Goal: Entertainment & Leisure: Browse casually

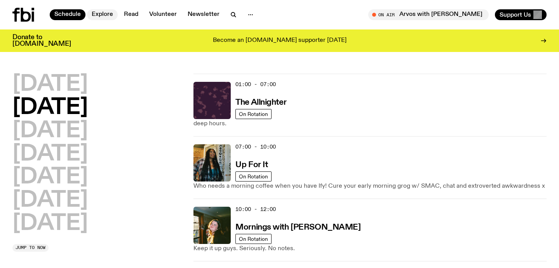
click at [100, 14] on link "Explore" at bounding box center [102, 14] width 31 height 11
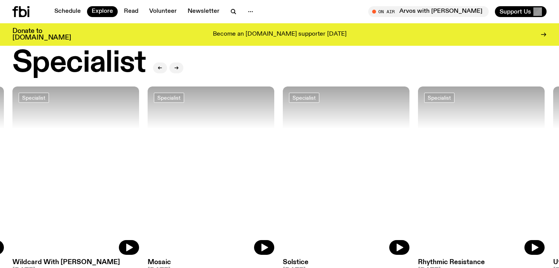
scroll to position [574, 0]
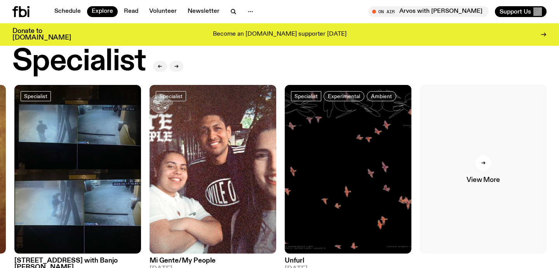
click at [481, 160] on div at bounding box center [483, 163] width 16 height 16
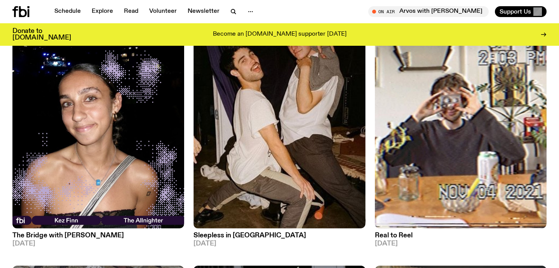
scroll to position [1187, 0]
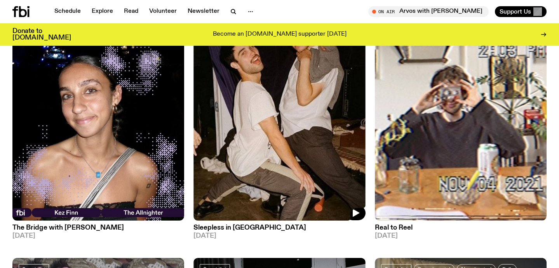
click at [266, 189] on img at bounding box center [279, 106] width 172 height 229
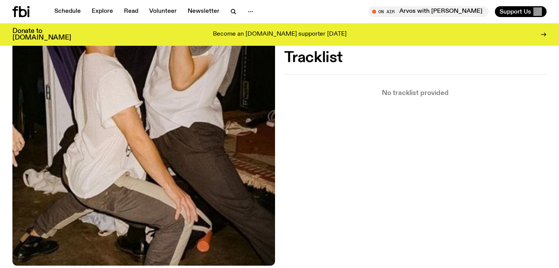
scroll to position [293, 0]
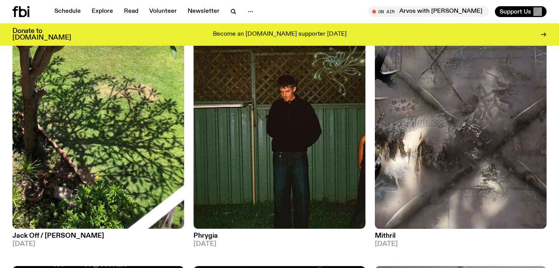
scroll to position [889, 0]
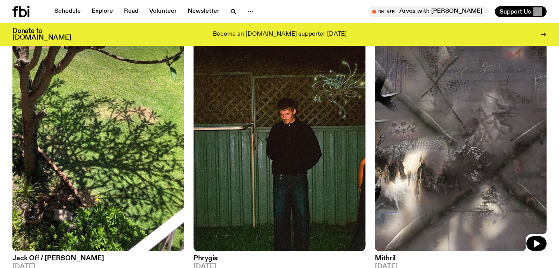
click at [437, 139] on img at bounding box center [461, 137] width 172 height 229
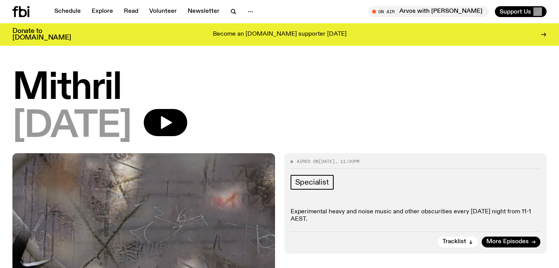
scroll to position [64, 0]
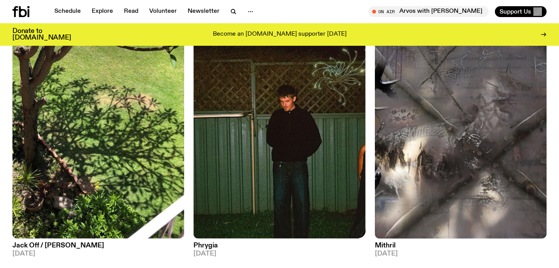
scroll to position [903, 0]
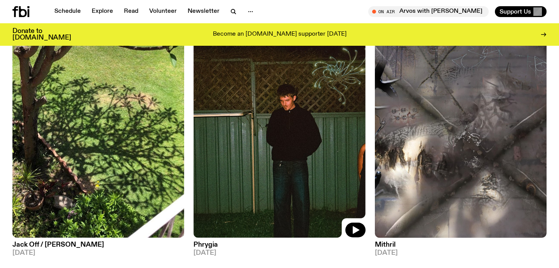
click at [281, 89] on img at bounding box center [279, 123] width 172 height 229
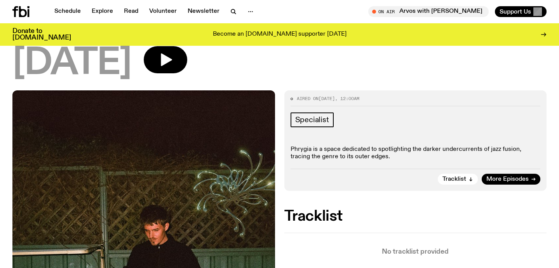
scroll to position [61, 0]
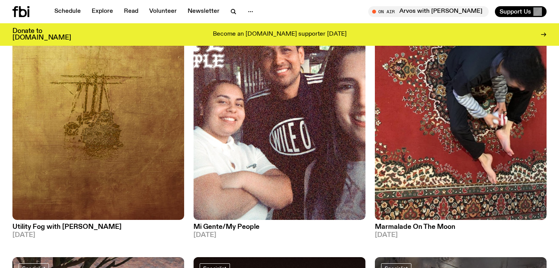
scroll to position [656, 0]
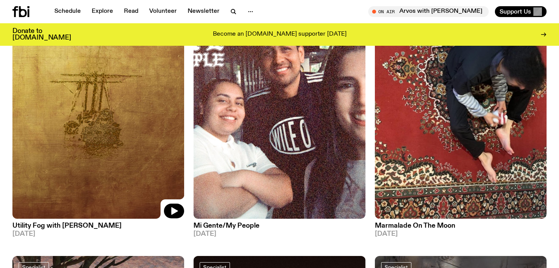
click at [69, 145] on img at bounding box center [98, 104] width 172 height 229
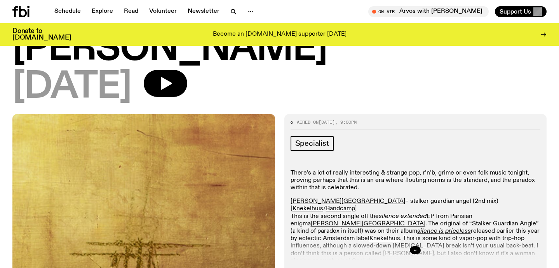
scroll to position [73, 0]
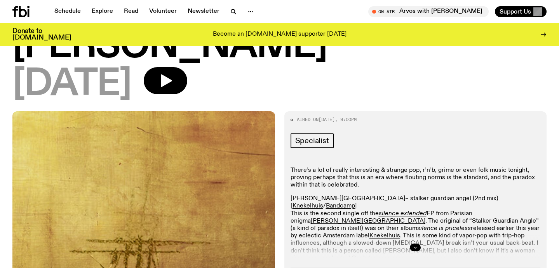
click at [411, 244] on button "button" at bounding box center [415, 248] width 11 height 8
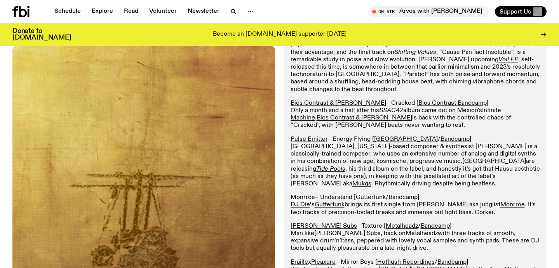
scroll to position [883, 0]
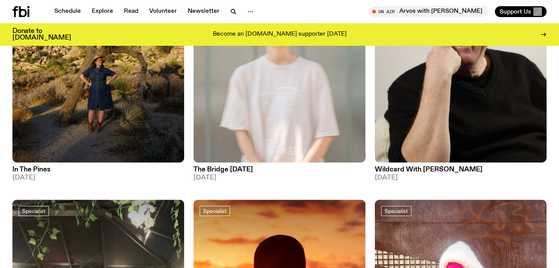
scroll to position [230, 0]
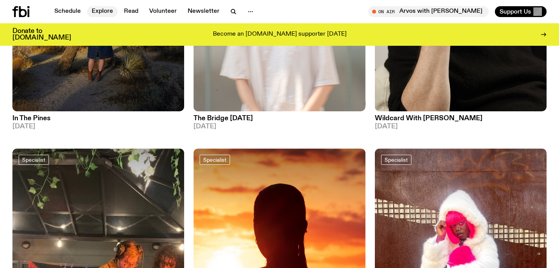
click at [96, 10] on link "Explore" at bounding box center [102, 11] width 31 height 11
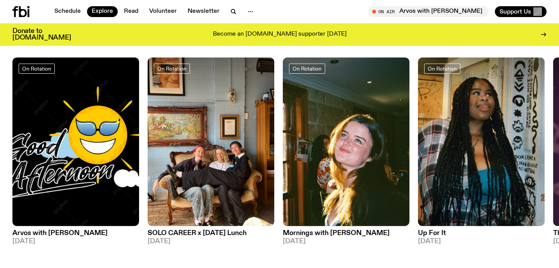
scroll to position [326, 0]
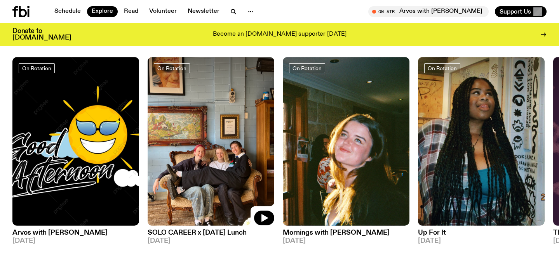
click at [212, 108] on img at bounding box center [211, 141] width 127 height 169
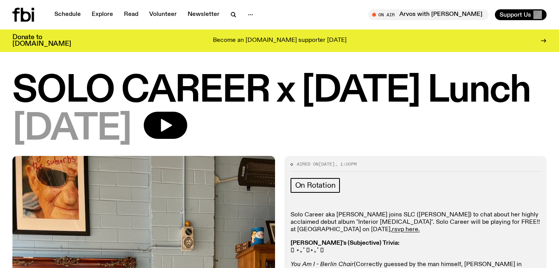
drag, startPoint x: 17, startPoint y: 95, endPoint x: 553, endPoint y: 76, distance: 536.3
click at [553, 76] on div "SOLO CAREER x [DATE] Lunch [DATE]" at bounding box center [279, 115] width 559 height 82
copy h1 "SOLO CAREER x [DATE] Lunch"
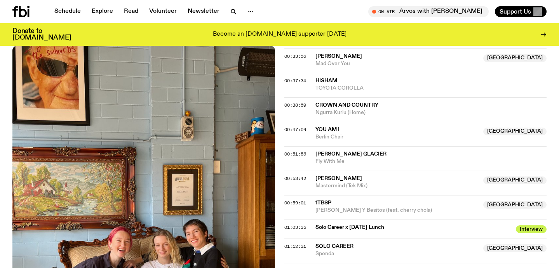
scroll to position [483, 0]
